Goal: Transaction & Acquisition: Purchase product/service

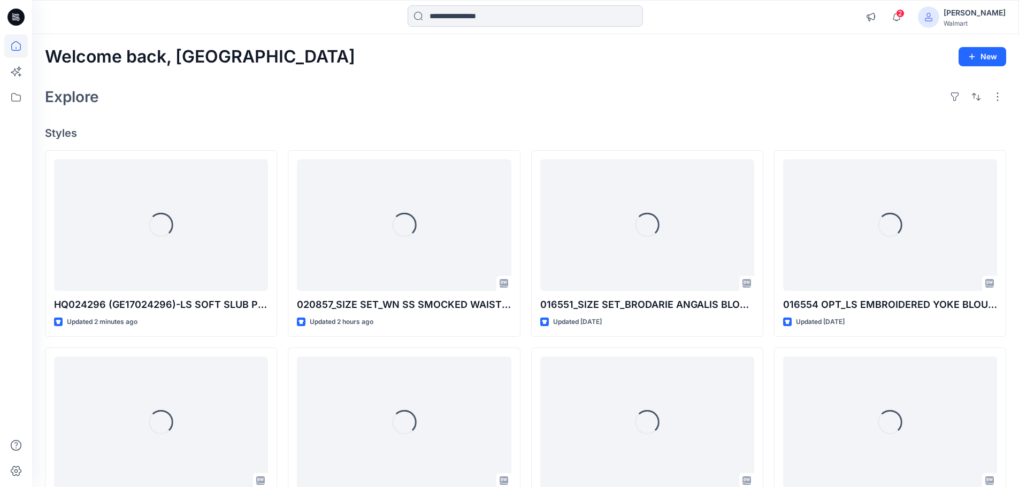
click at [460, 14] on input at bounding box center [525, 15] width 235 height 21
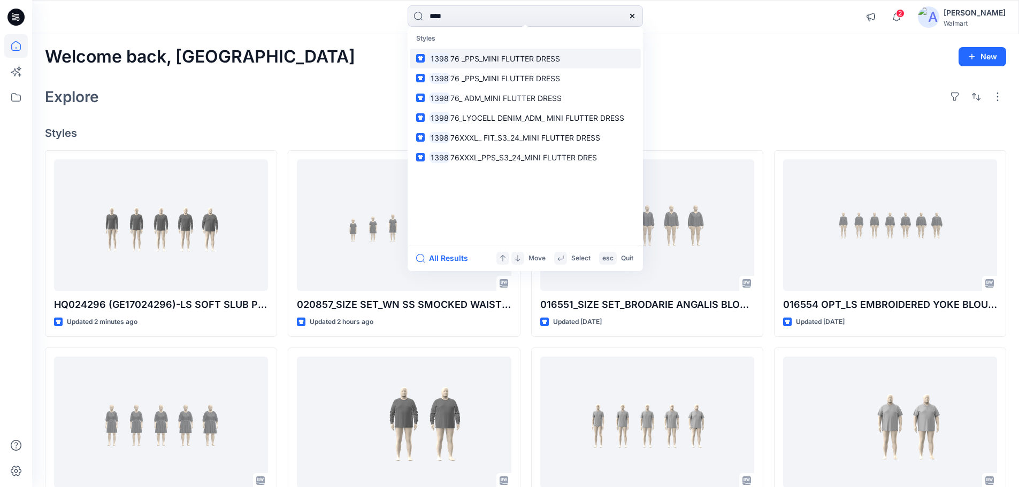
type input "****"
click at [462, 63] on p "1398 76 _PPS_MINI FLUTTER DRESS" at bounding box center [494, 58] width 131 height 11
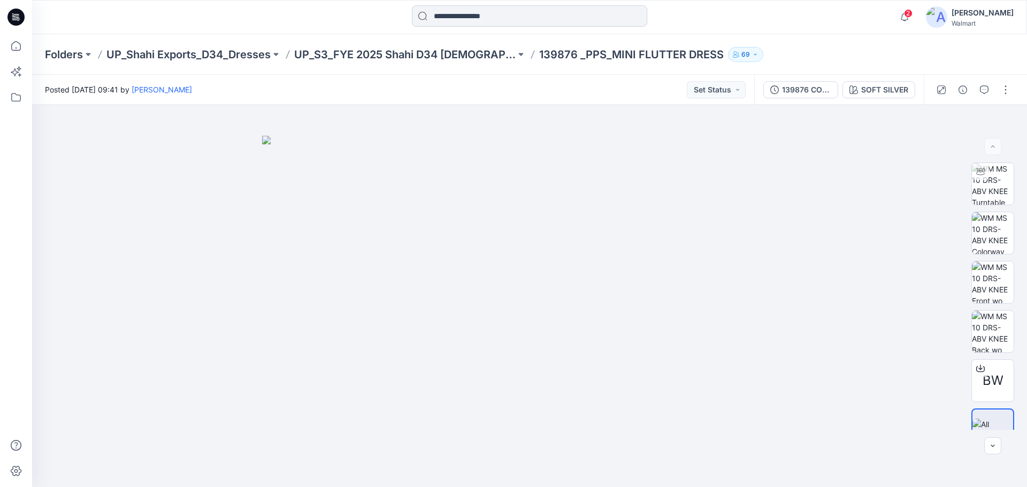
click at [486, 15] on input at bounding box center [529, 15] width 235 height 21
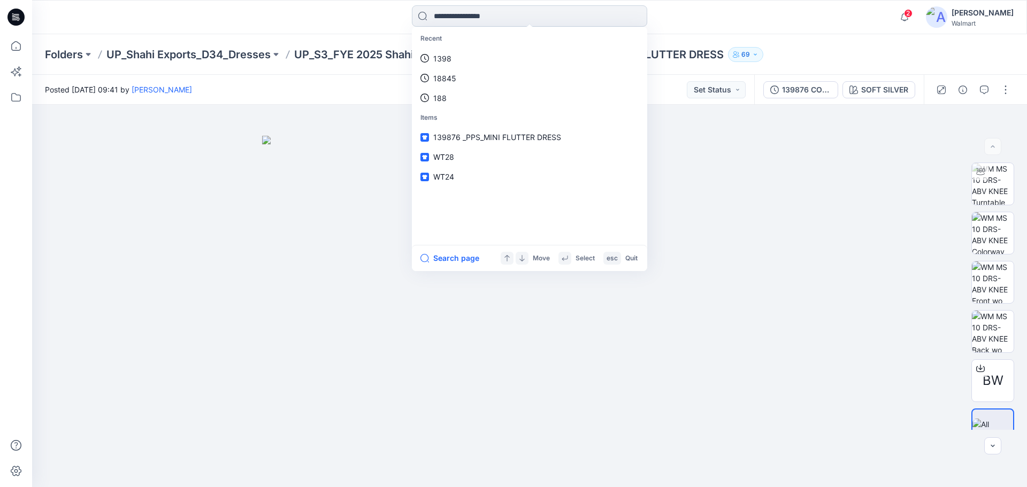
click at [461, 14] on input at bounding box center [529, 15] width 235 height 21
type input "****"
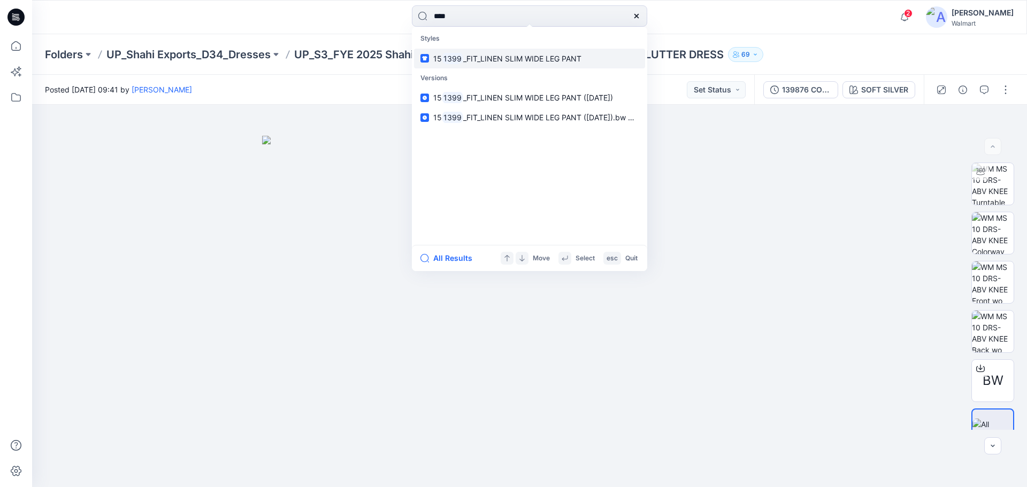
click at [467, 61] on span "_FIT_LINEN SLIM WIDE LEG PANT" at bounding box center [522, 58] width 118 height 9
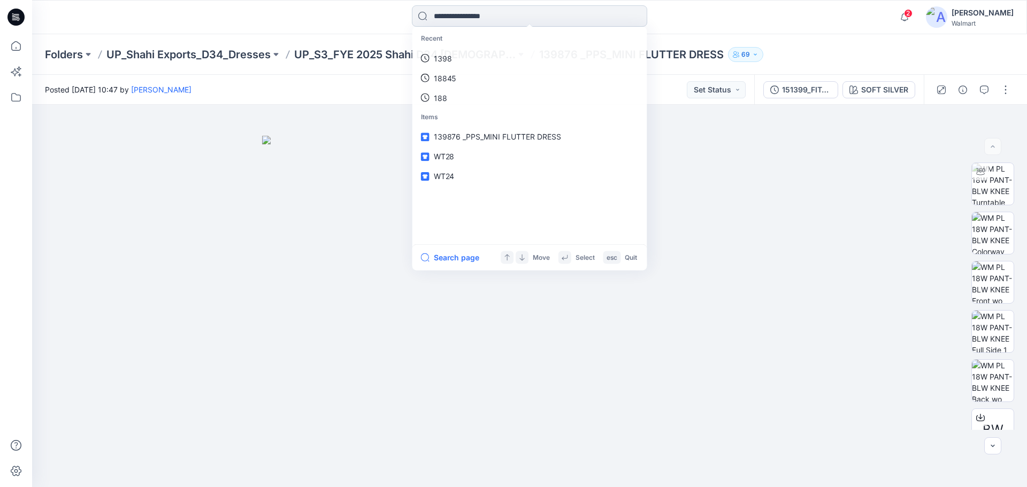
click at [471, 11] on input at bounding box center [529, 15] width 235 height 21
click at [442, 60] on p "1399" at bounding box center [442, 58] width 18 height 11
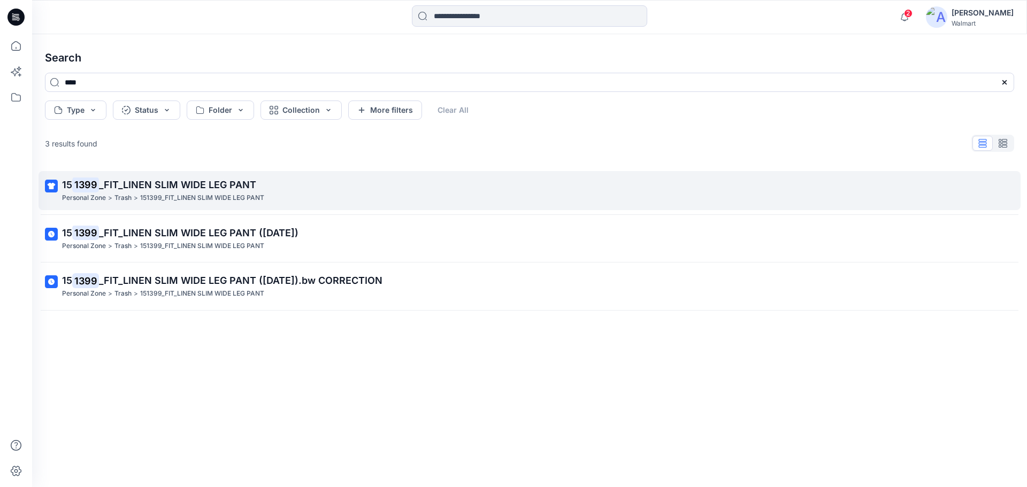
click at [89, 187] on mark "1399" at bounding box center [85, 184] width 27 height 15
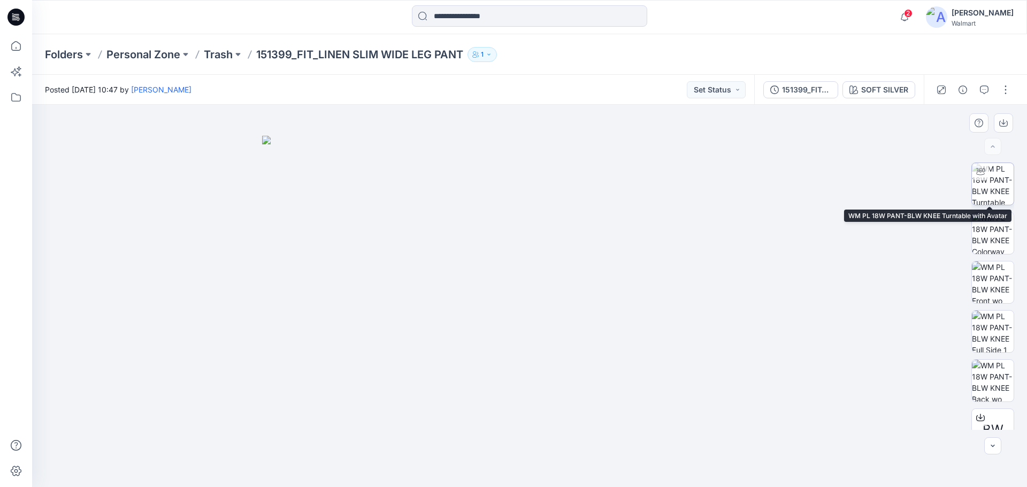
click at [992, 187] on img at bounding box center [993, 184] width 42 height 42
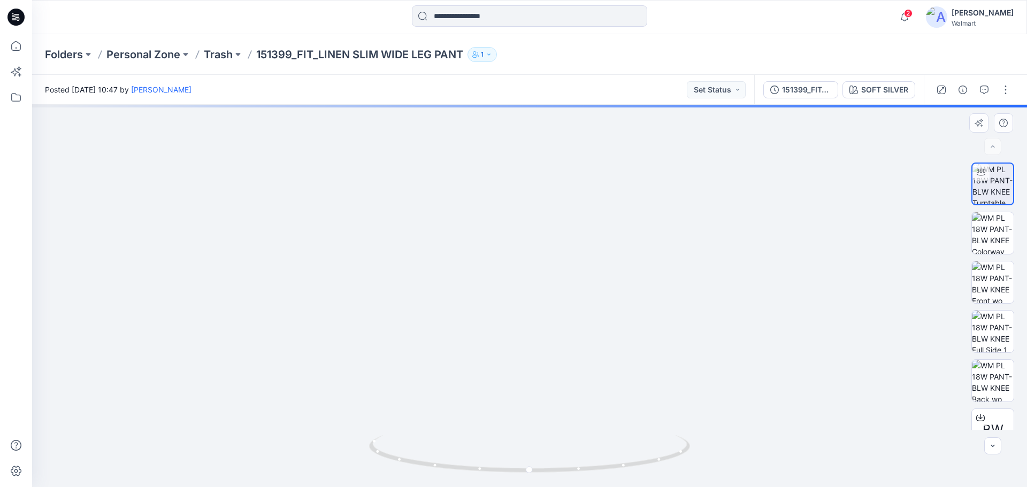
drag, startPoint x: 547, startPoint y: 278, endPoint x: 545, endPoint y: 309, distance: 31.1
click at [545, 309] on img at bounding box center [520, 116] width 1304 height 741
drag, startPoint x: 589, startPoint y: 474, endPoint x: 523, endPoint y: 463, distance: 67.3
click at [523, 463] on icon at bounding box center [531, 455] width 324 height 40
click at [458, 16] on input at bounding box center [529, 15] width 235 height 21
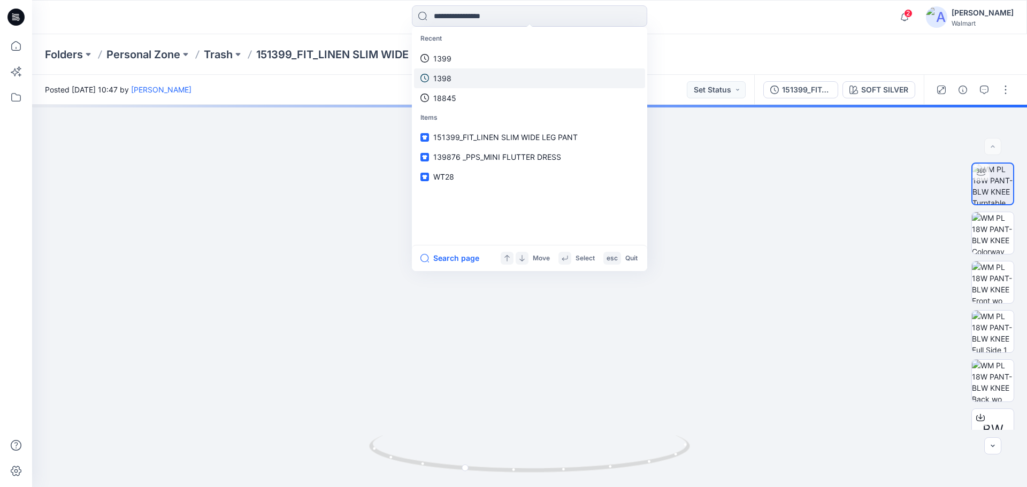
click at [443, 79] on p "1398" at bounding box center [442, 78] width 18 height 11
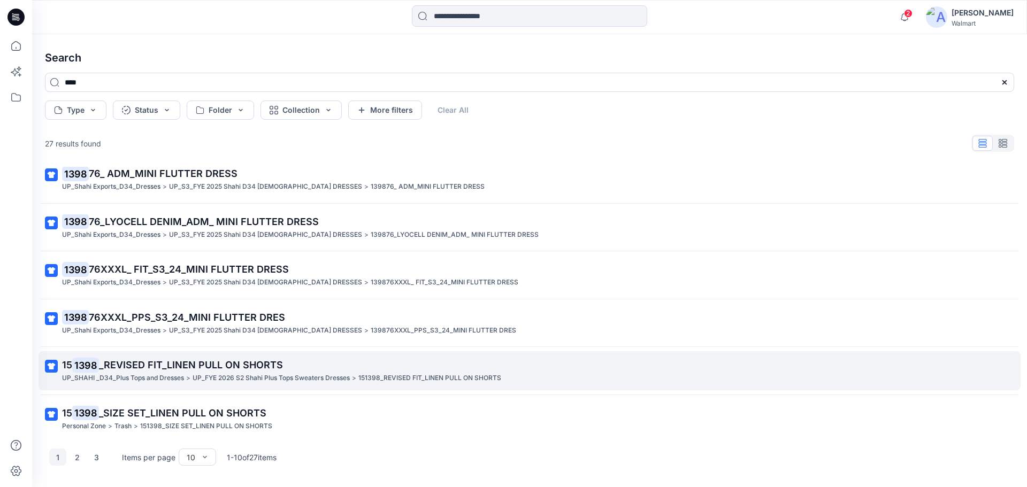
scroll to position [160, 0]
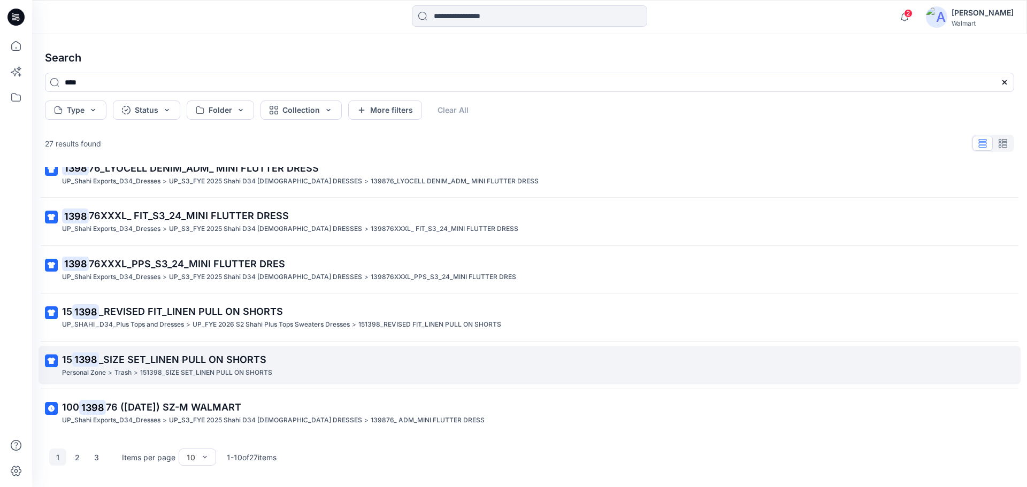
click at [114, 367] on p "15 1398 _SIZE SET_LINEN PULL ON SHORTS" at bounding box center [528, 359] width 933 height 15
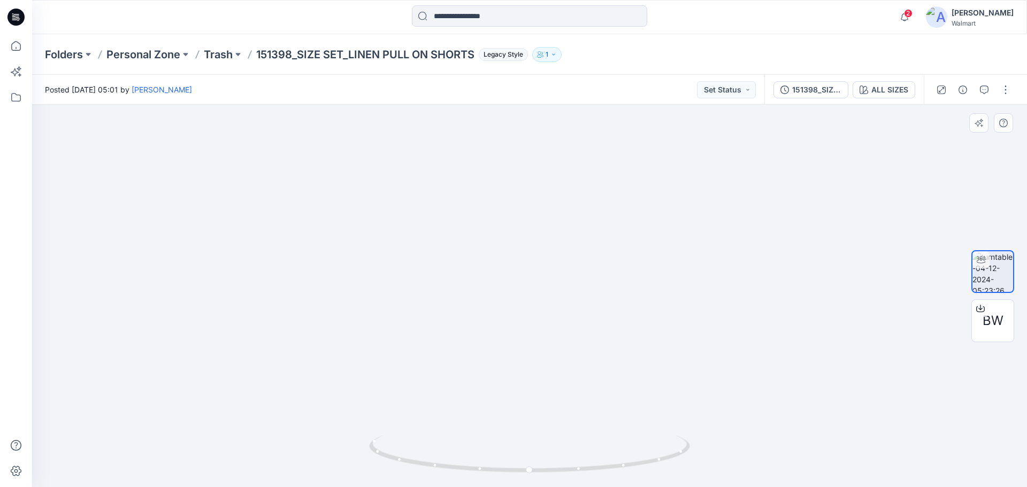
drag, startPoint x: 458, startPoint y: 299, endPoint x: 443, endPoint y: 325, distance: 30.5
click at [443, 325] on img at bounding box center [529, 285] width 479 height 403
drag, startPoint x: 608, startPoint y: 472, endPoint x: 546, endPoint y: 467, distance: 62.8
click at [546, 467] on icon at bounding box center [531, 455] width 324 height 40
drag, startPoint x: 496, startPoint y: 473, endPoint x: 547, endPoint y: 471, distance: 50.9
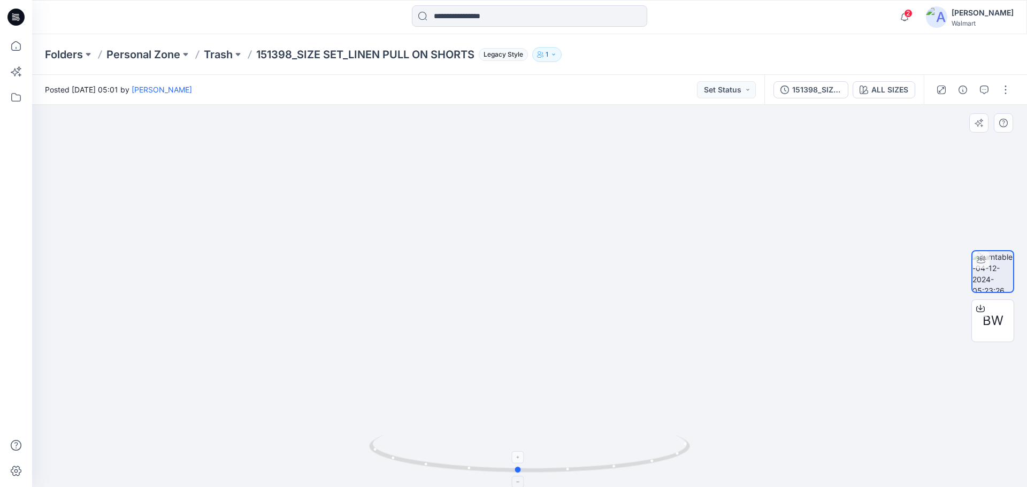
click at [547, 471] on icon at bounding box center [531, 455] width 324 height 40
click at [888, 94] on div "ALL SIZES" at bounding box center [889, 90] width 37 height 12
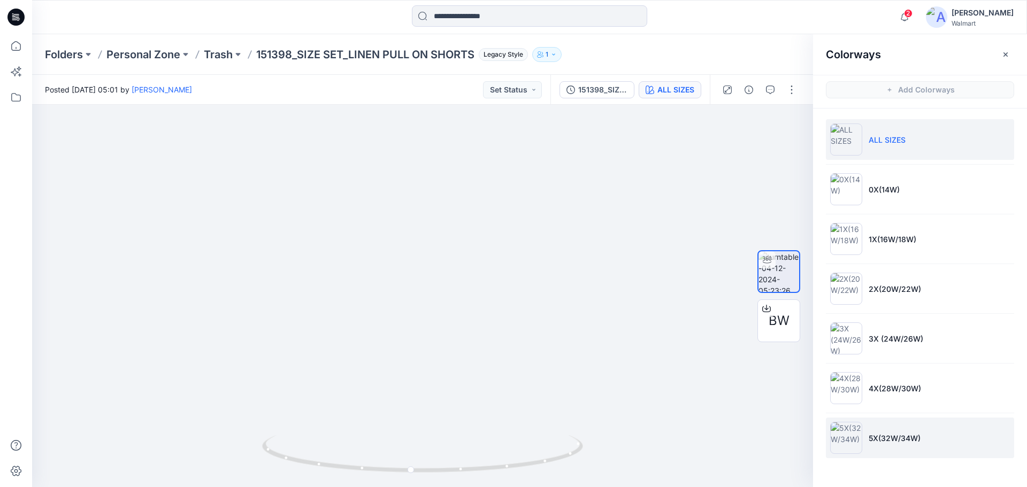
click at [885, 437] on p "5X(32W/34W)" at bounding box center [895, 438] width 52 height 11
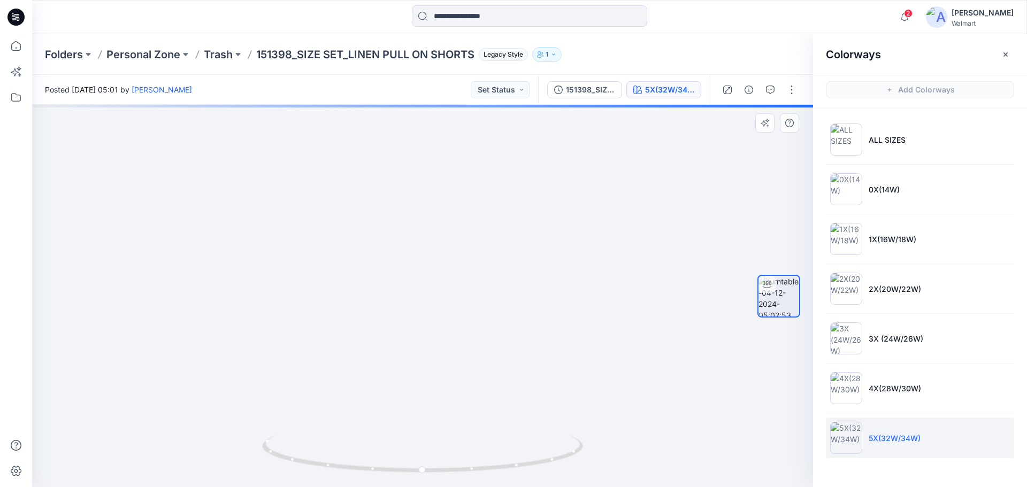
drag, startPoint x: 424, startPoint y: 288, endPoint x: 425, endPoint y: 312, distance: 24.1
click at [425, 312] on img at bounding box center [422, 284] width 479 height 406
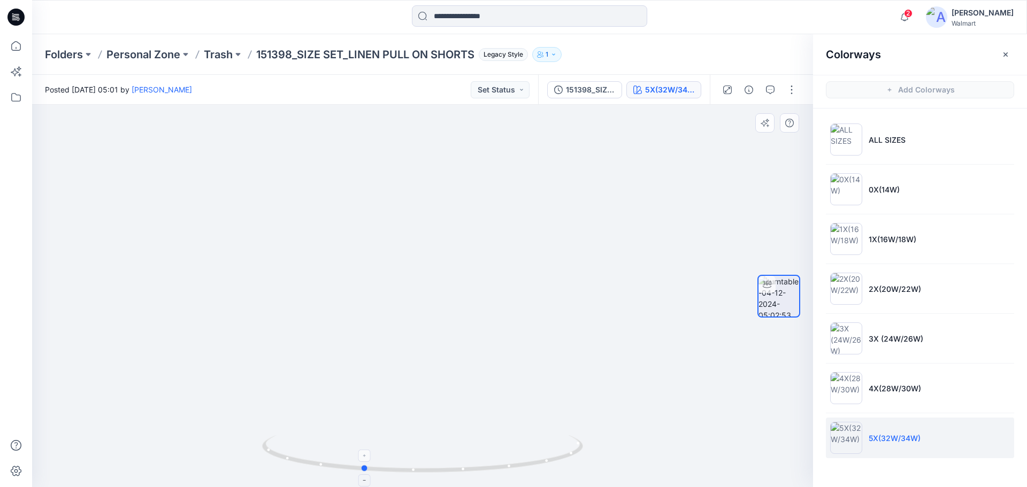
drag, startPoint x: 451, startPoint y: 473, endPoint x: 391, endPoint y: 471, distance: 59.9
click at [391, 471] on icon at bounding box center [424, 455] width 324 height 40
drag, startPoint x: 437, startPoint y: 474, endPoint x: 500, endPoint y: 469, distance: 62.8
click at [500, 469] on icon at bounding box center [424, 455] width 324 height 40
drag, startPoint x: 464, startPoint y: 475, endPoint x: 250, endPoint y: 391, distance: 229.3
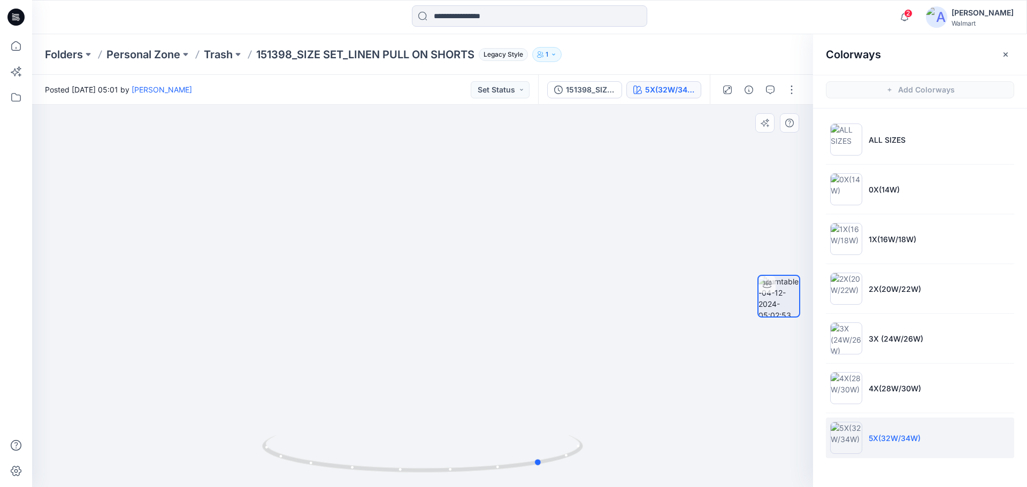
click at [250, 391] on div at bounding box center [422, 296] width 781 height 382
drag, startPoint x: 437, startPoint y: 468, endPoint x: 296, endPoint y: 456, distance: 141.7
click at [296, 458] on icon at bounding box center [424, 455] width 324 height 40
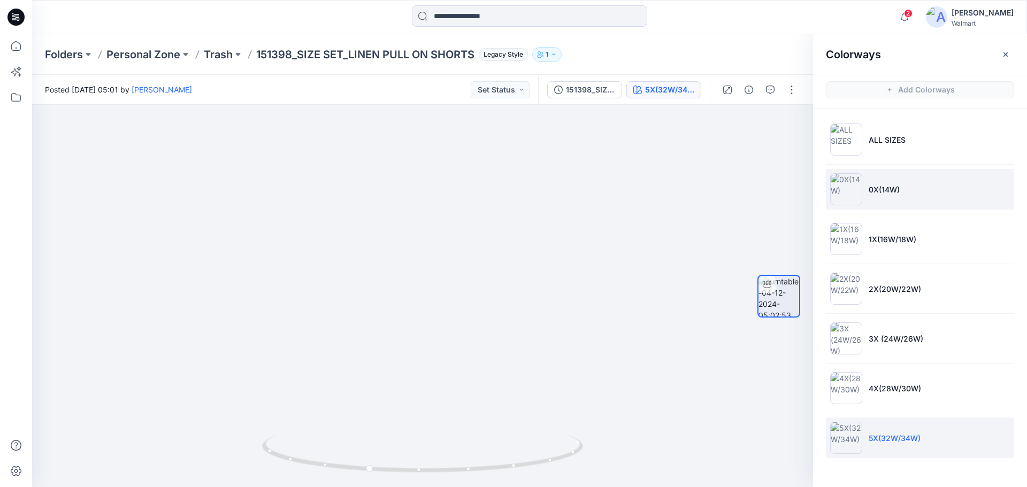
click at [876, 193] on p "0X(14W)" at bounding box center [884, 189] width 31 height 11
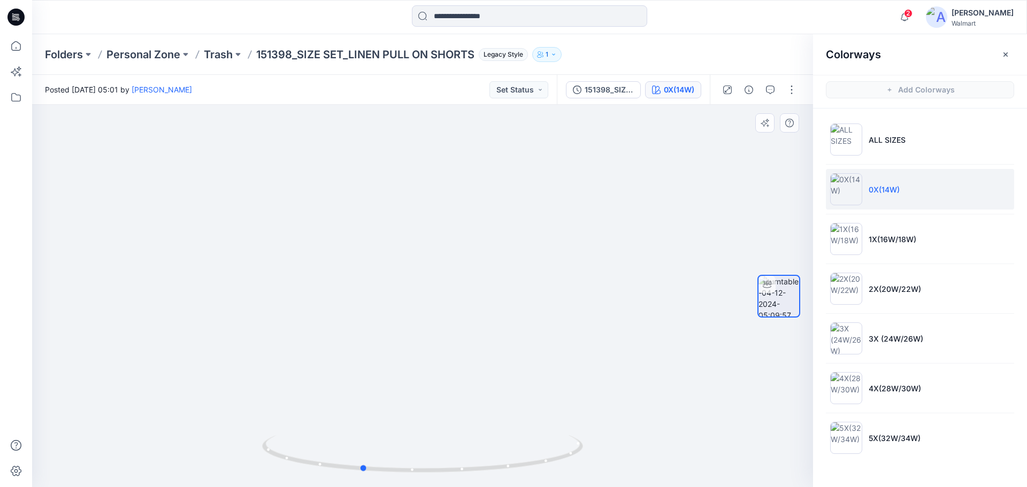
drag, startPoint x: 460, startPoint y: 478, endPoint x: 486, endPoint y: 339, distance: 141.9
click at [405, 466] on div at bounding box center [422, 460] width 321 height 53
drag, startPoint x: 893, startPoint y: 241, endPoint x: 865, endPoint y: 249, distance: 29.1
click at [893, 240] on p "1X(16W/18W)" at bounding box center [893, 239] width 48 height 11
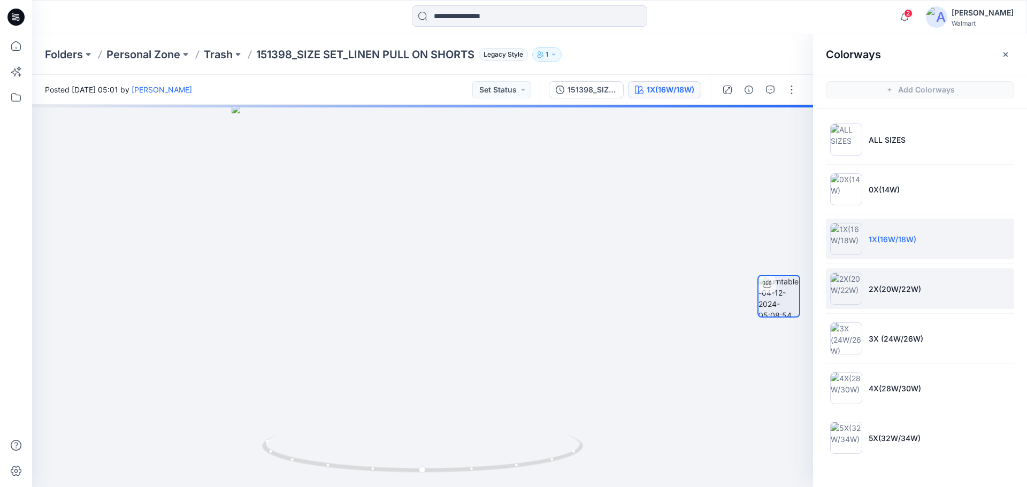
click at [901, 291] on p "2X(20W/22W)" at bounding box center [895, 288] width 52 height 11
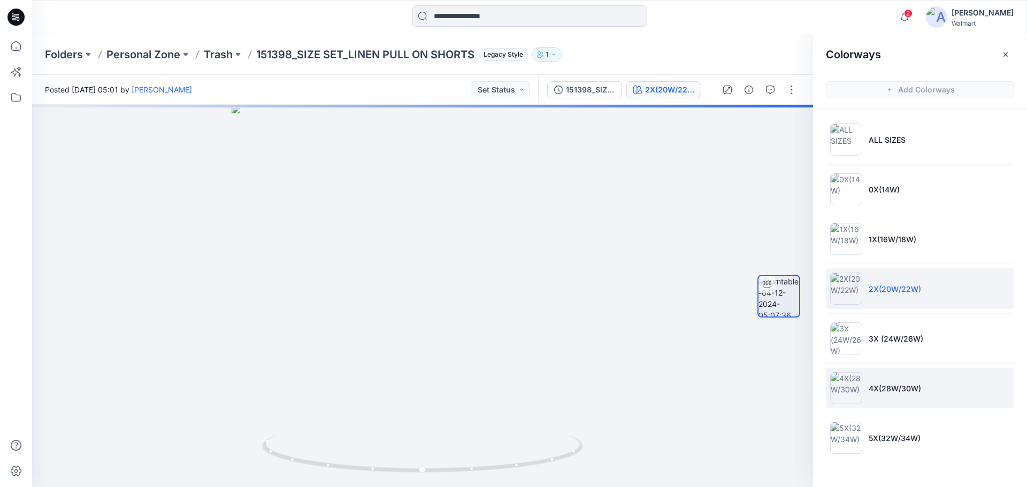
click at [889, 395] on li "4X(28W/30W)" at bounding box center [920, 388] width 188 height 41
drag, startPoint x: 451, startPoint y: 475, endPoint x: 388, endPoint y: 474, distance: 63.1
click at [388, 474] on icon at bounding box center [424, 455] width 324 height 40
